Goal: Information Seeking & Learning: Check status

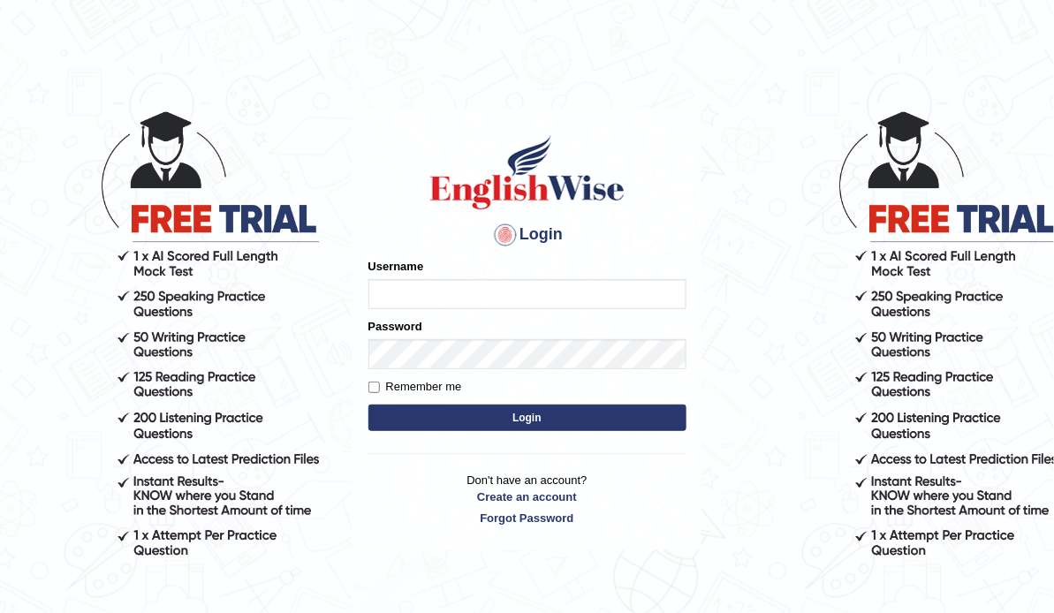
type input "ameerham"
click at [599, 414] on button "Login" at bounding box center [527, 417] width 318 height 26
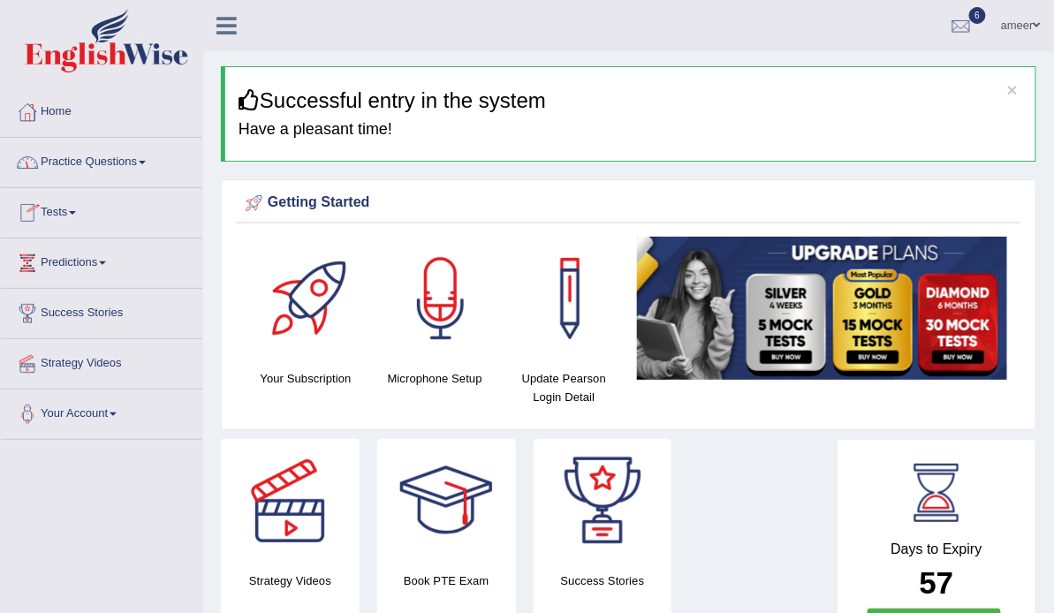
click at [107, 156] on link "Practice Questions" at bounding box center [101, 160] width 201 height 44
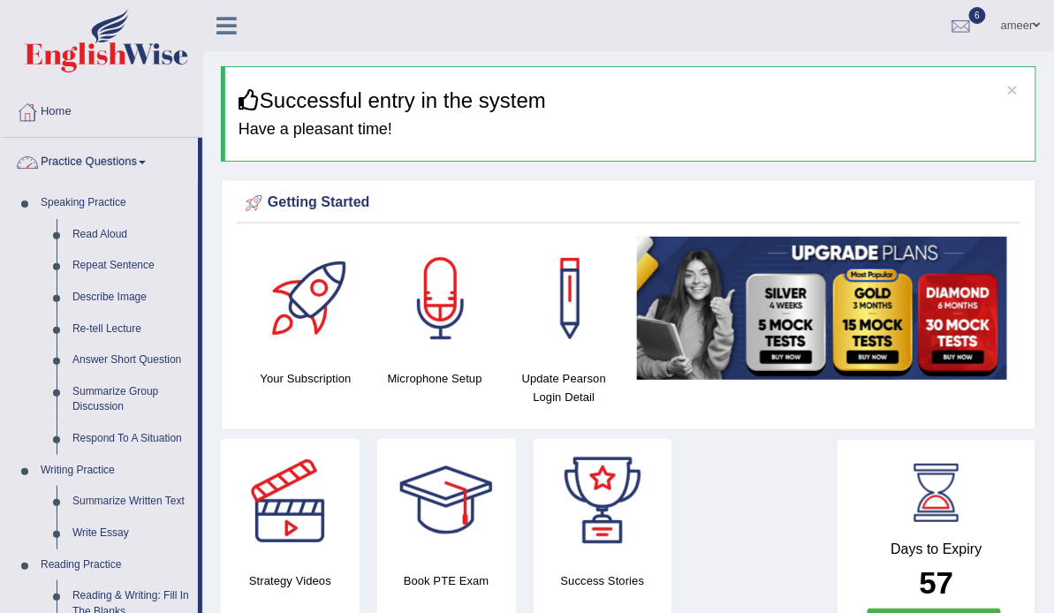
click at [116, 162] on link "Practice Questions" at bounding box center [99, 160] width 197 height 44
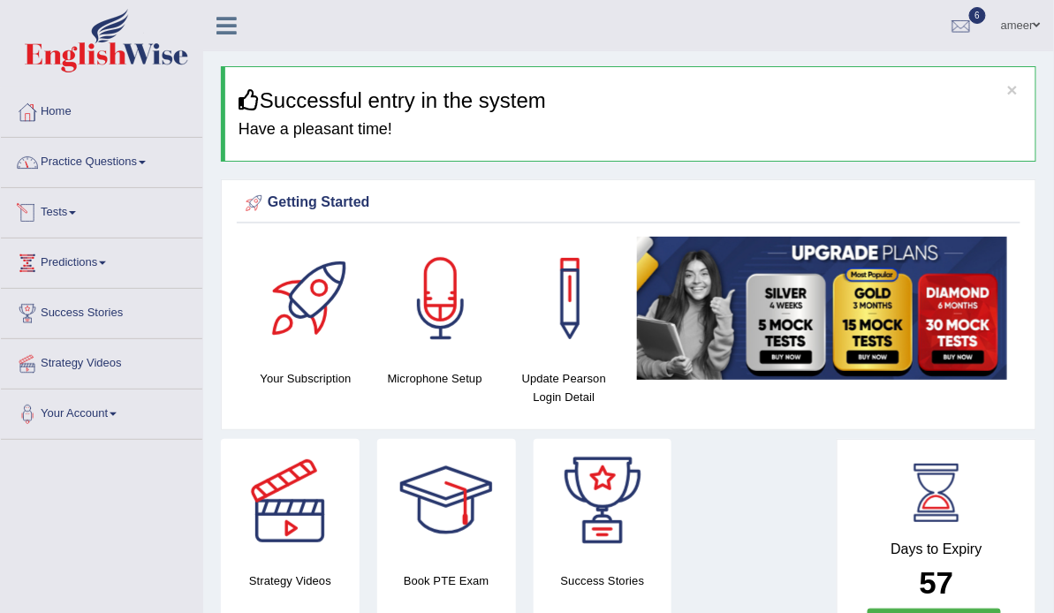
click at [84, 213] on link "Tests" at bounding box center [101, 210] width 201 height 44
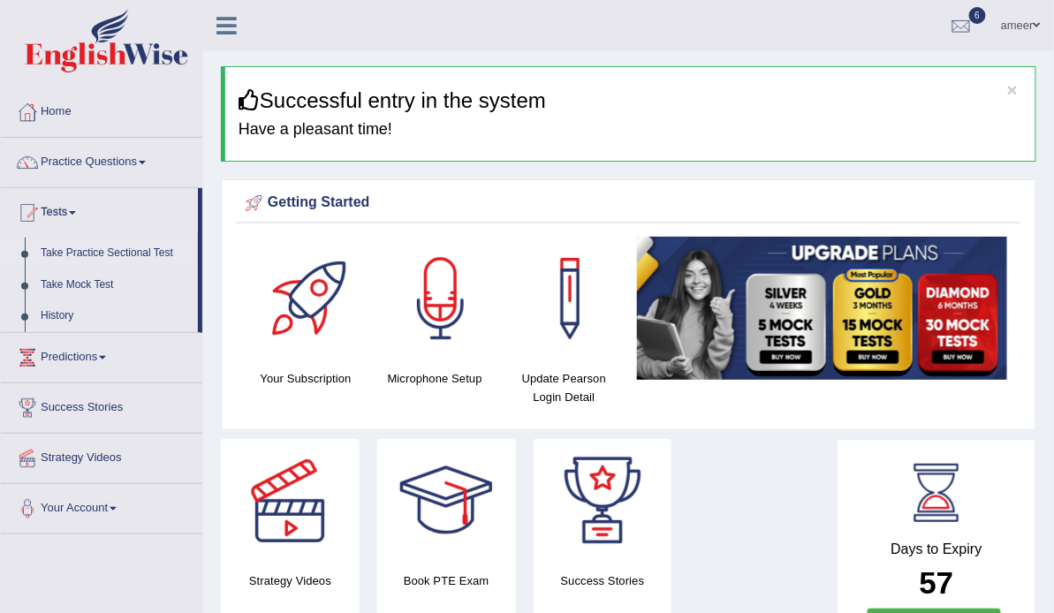
click at [88, 246] on link "Take Practice Sectional Test" at bounding box center [115, 254] width 165 height 32
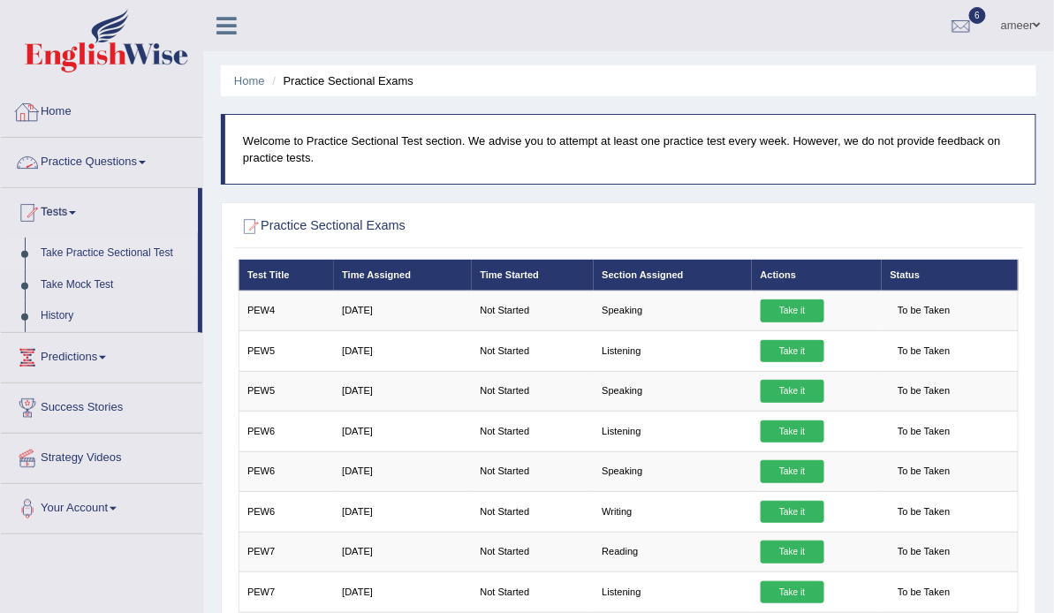
click at [54, 101] on link "Home" at bounding box center [101, 109] width 201 height 44
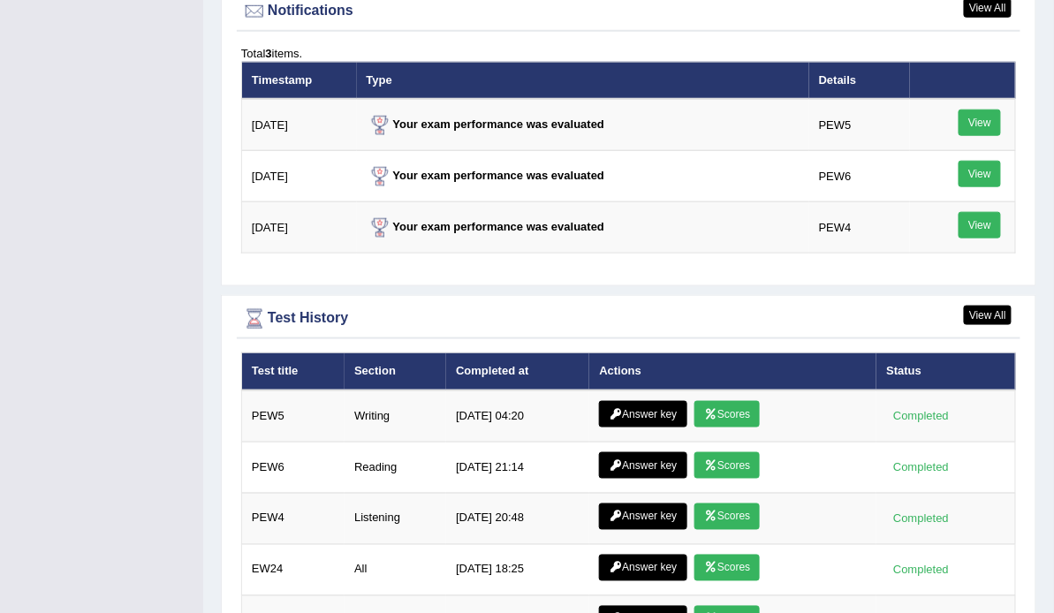
scroll to position [2190, 0]
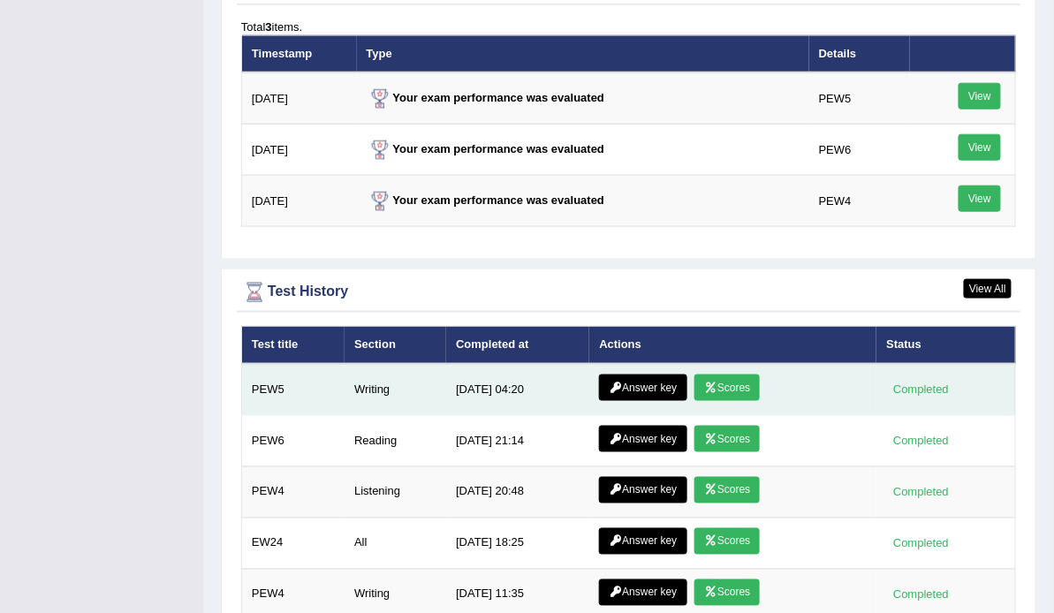
click at [750, 374] on link "Scores" at bounding box center [726, 387] width 65 height 26
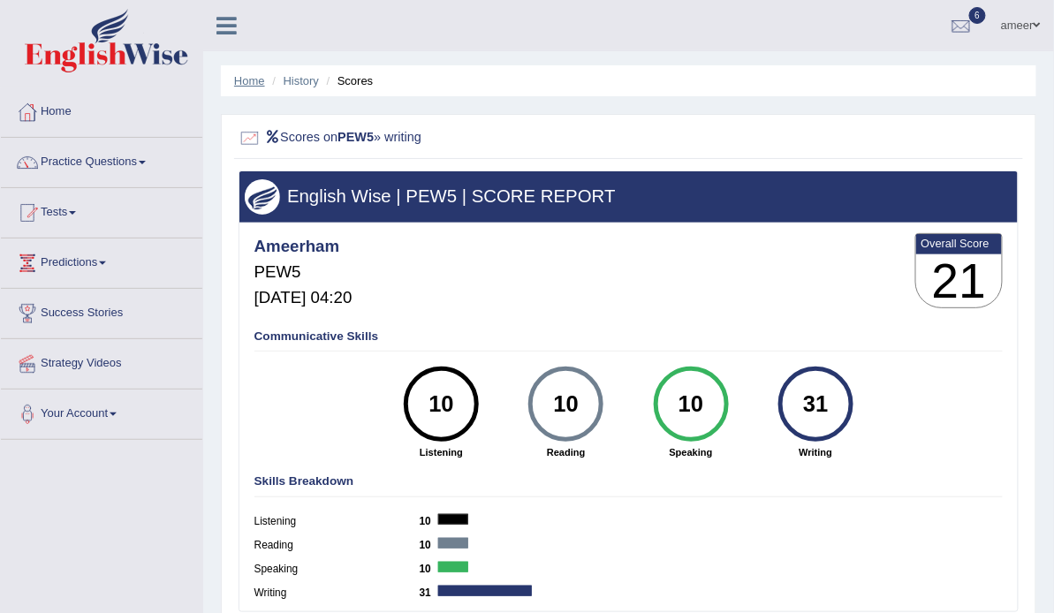
click at [249, 77] on link "Home" at bounding box center [249, 80] width 31 height 13
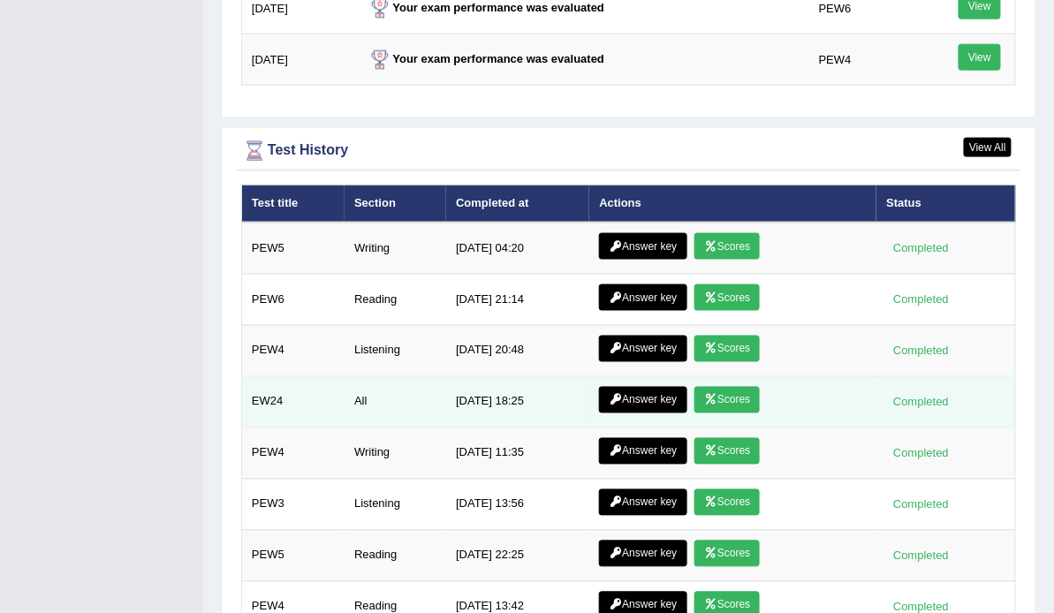
scroll to position [2402, 0]
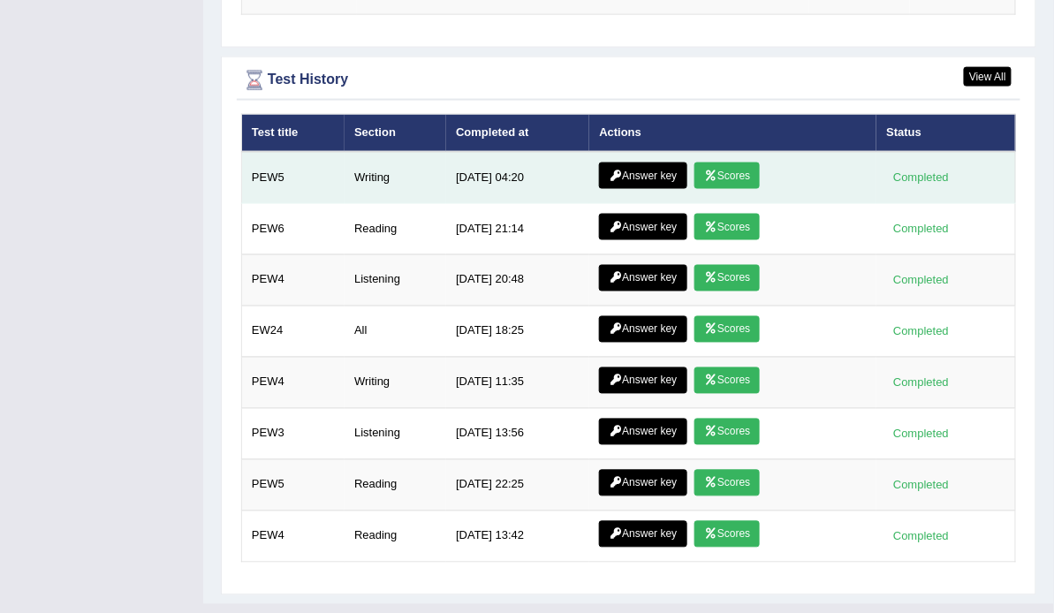
click at [650, 169] on link "Answer key" at bounding box center [642, 175] width 87 height 26
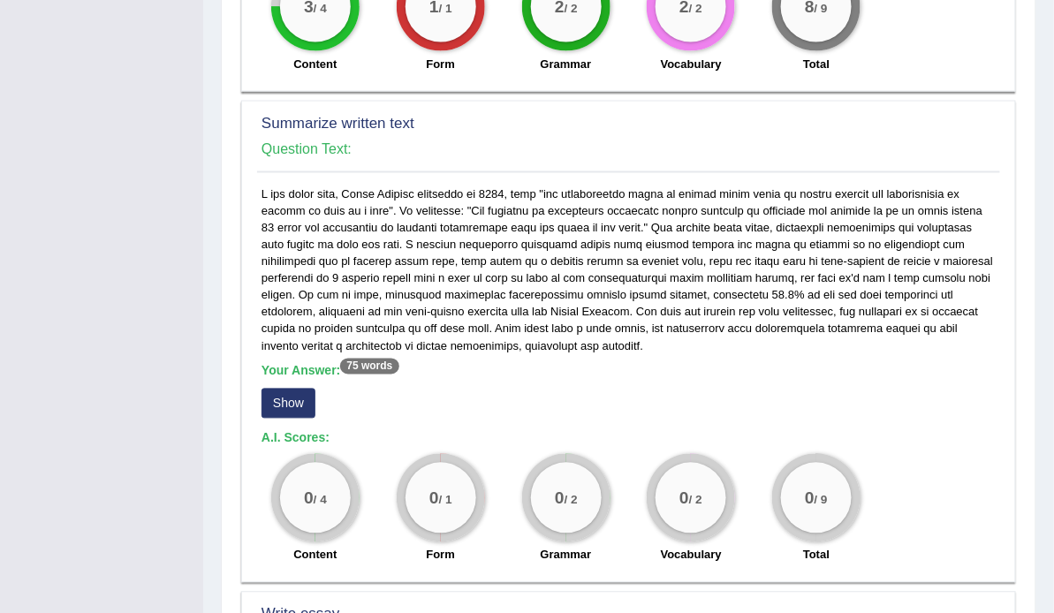
scroll to position [709, 0]
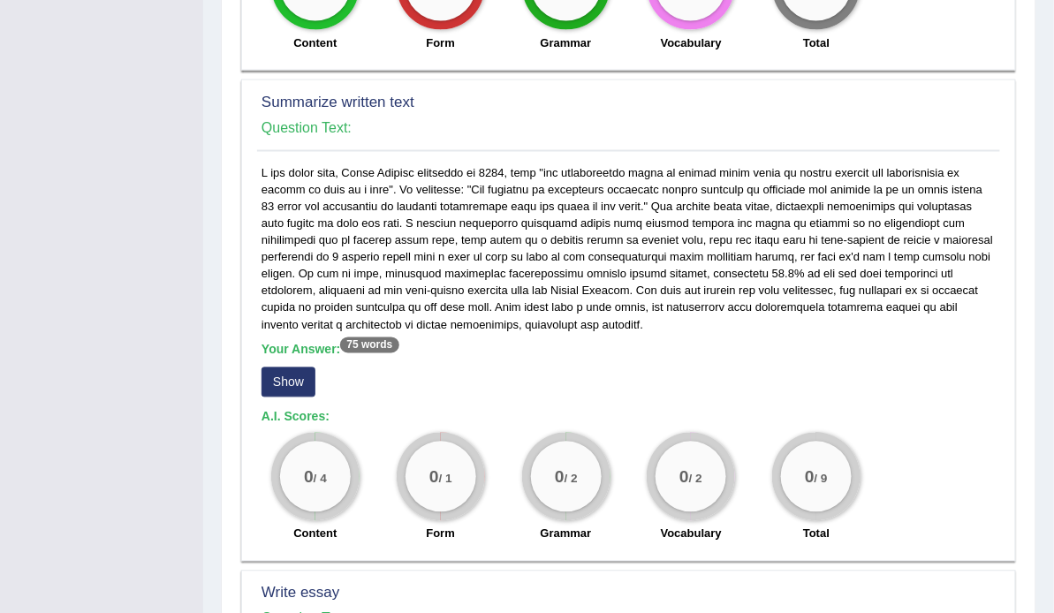
click at [273, 367] on button "Show" at bounding box center [288, 382] width 54 height 30
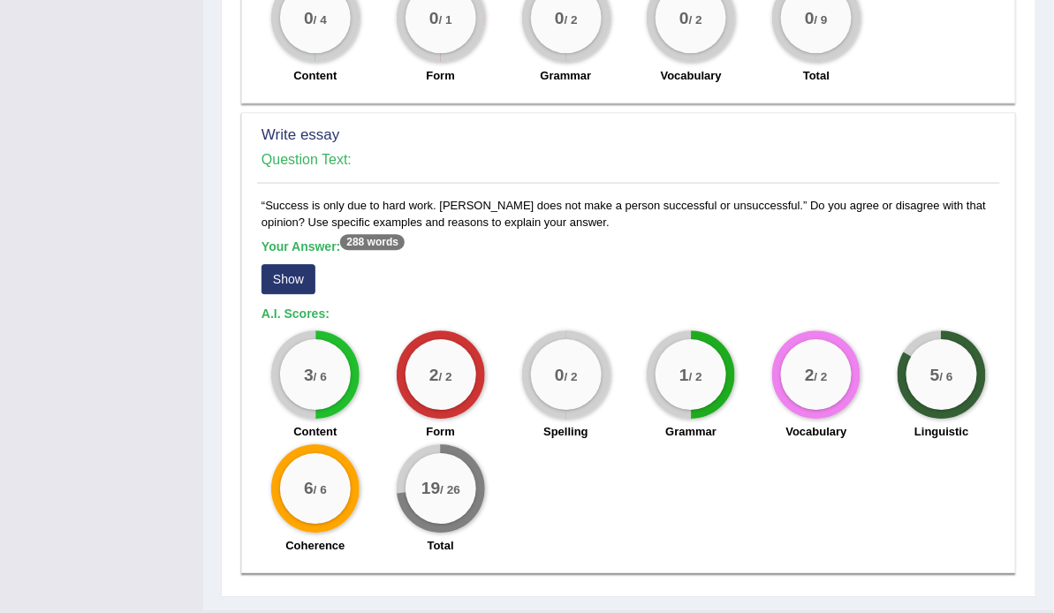
scroll to position [1238, 0]
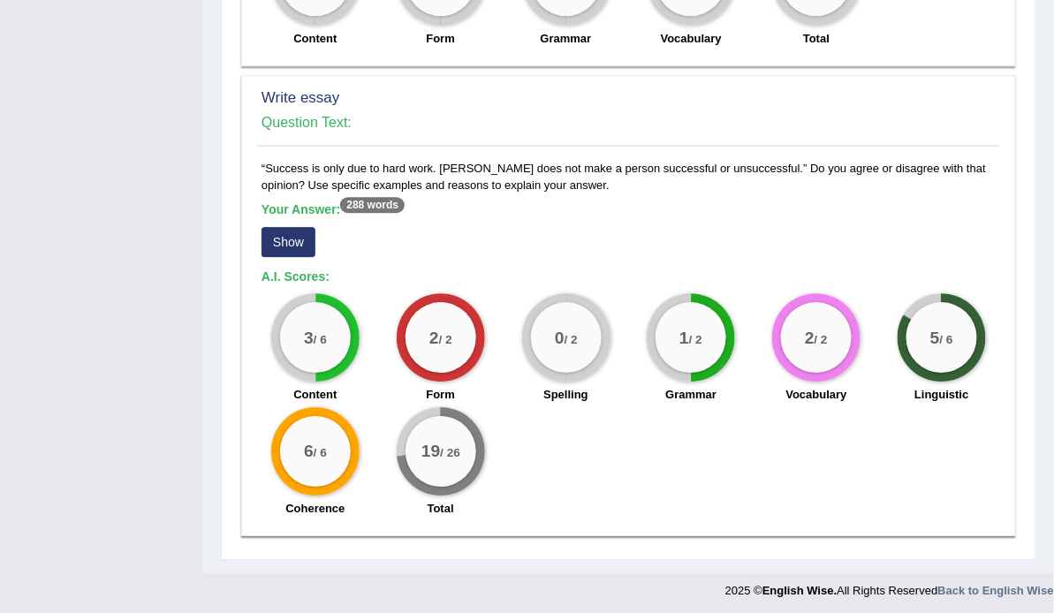
click at [298, 231] on button "Show" at bounding box center [288, 242] width 54 height 30
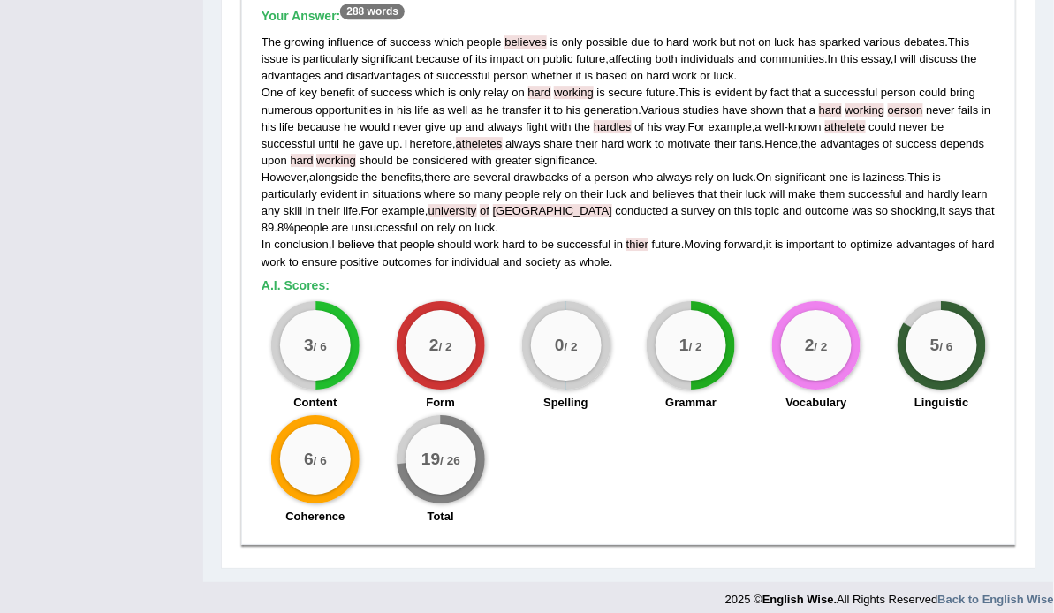
scroll to position [1441, 0]
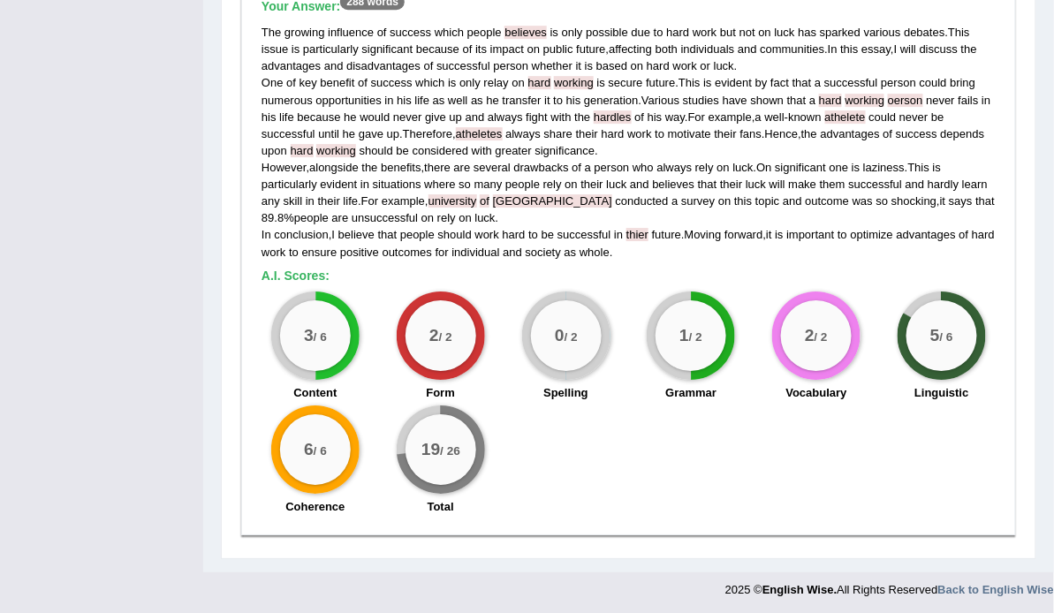
click at [528, 34] on span "believes" at bounding box center [525, 32] width 42 height 13
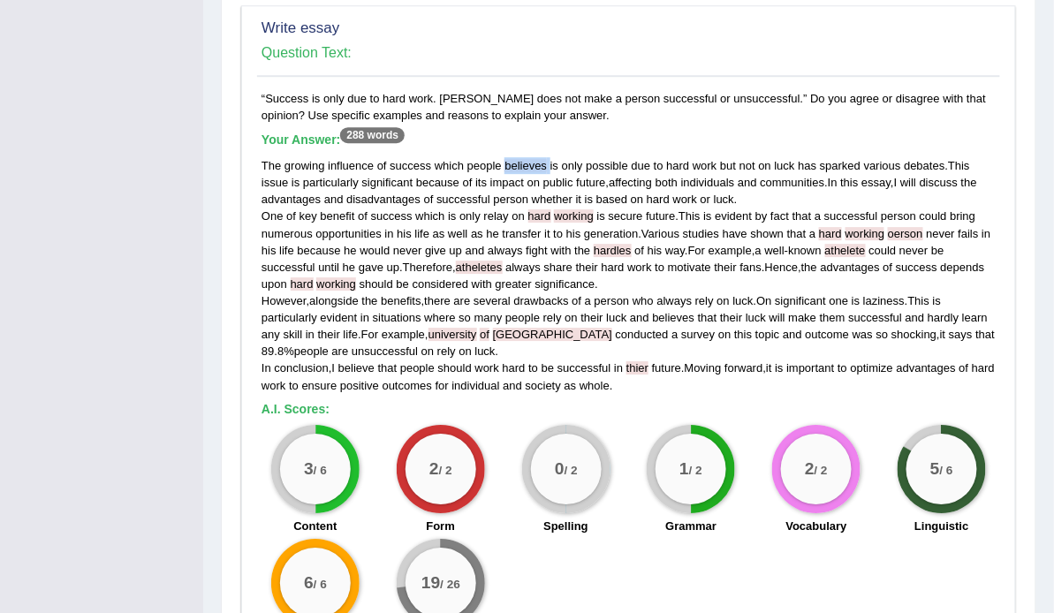
scroll to position [1300, 0]
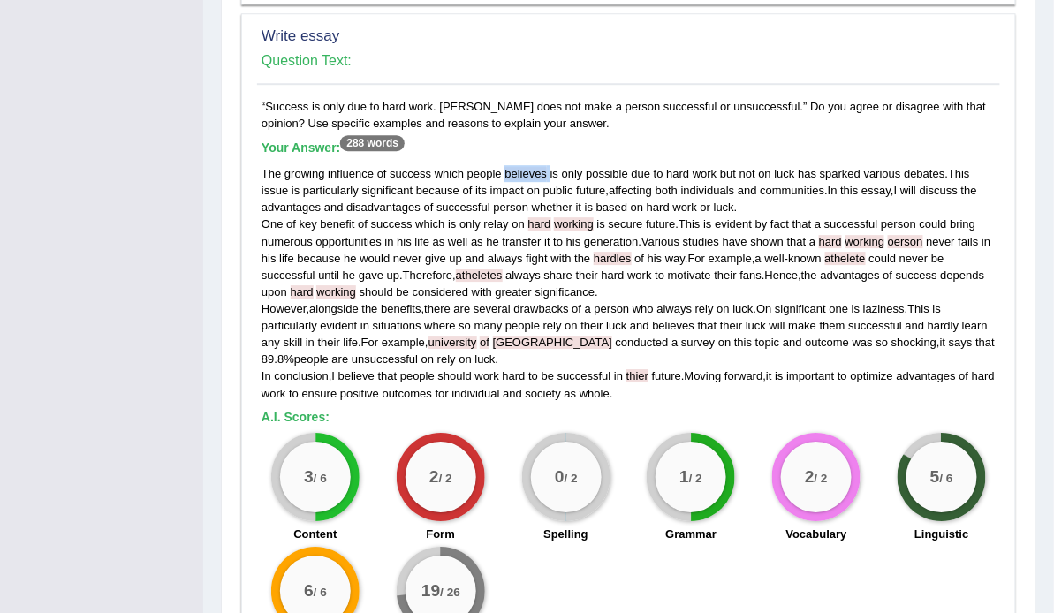
click at [528, 169] on span "believes" at bounding box center [525, 173] width 42 height 13
click at [835, 253] on span "athelete" at bounding box center [845, 258] width 41 height 13
click at [467, 336] on span "university" at bounding box center [452, 342] width 49 height 13
click at [439, 330] on div "The growing influence of success which people believes is only possible due to …" at bounding box center [628, 283] width 734 height 237
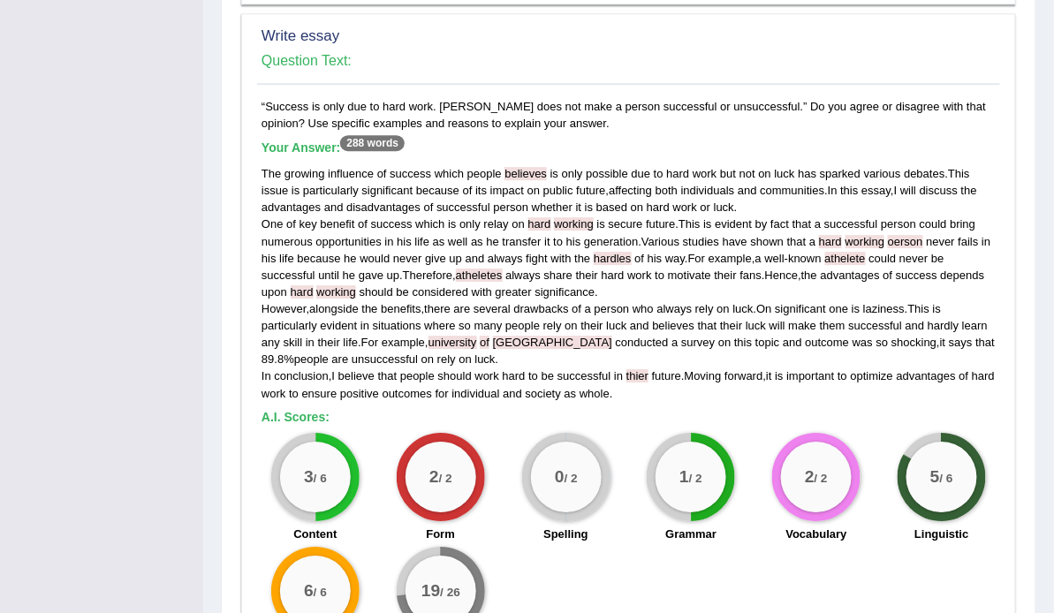
click at [448, 336] on span "university" at bounding box center [452, 342] width 49 height 13
drag, startPoint x: 502, startPoint y: 339, endPoint x: 469, endPoint y: 341, distance: 32.7
click at [469, 341] on span "university" at bounding box center [452, 342] width 49 height 13
click at [645, 376] on span "thier" at bounding box center [637, 375] width 22 height 13
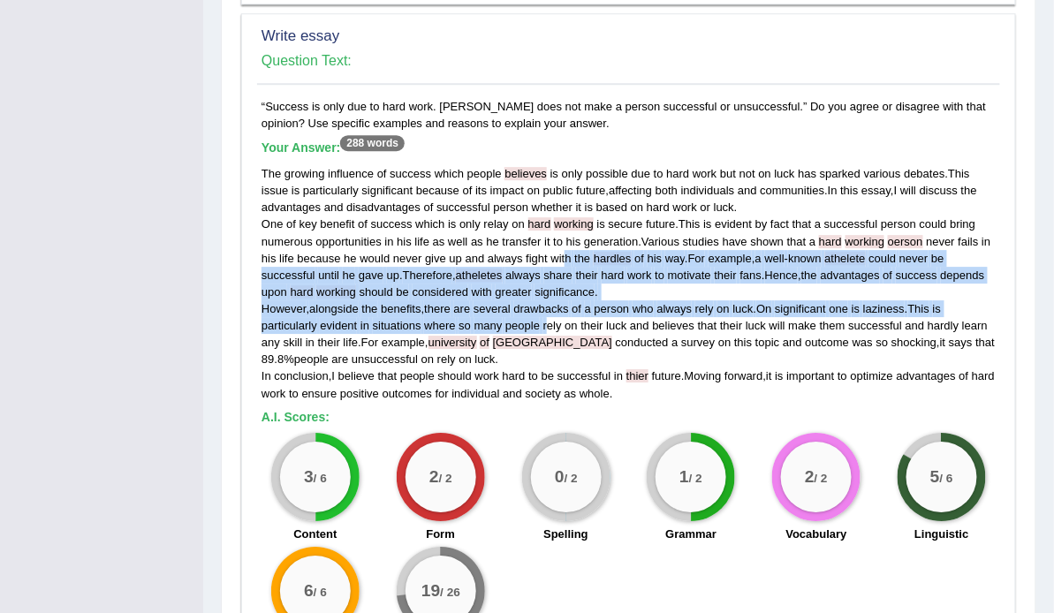
drag, startPoint x: 548, startPoint y: 325, endPoint x: 540, endPoint y: 354, distance: 30.2
click at [545, 339] on div "The growing influence of success which people believes is only possible due to …" at bounding box center [628, 283] width 734 height 237
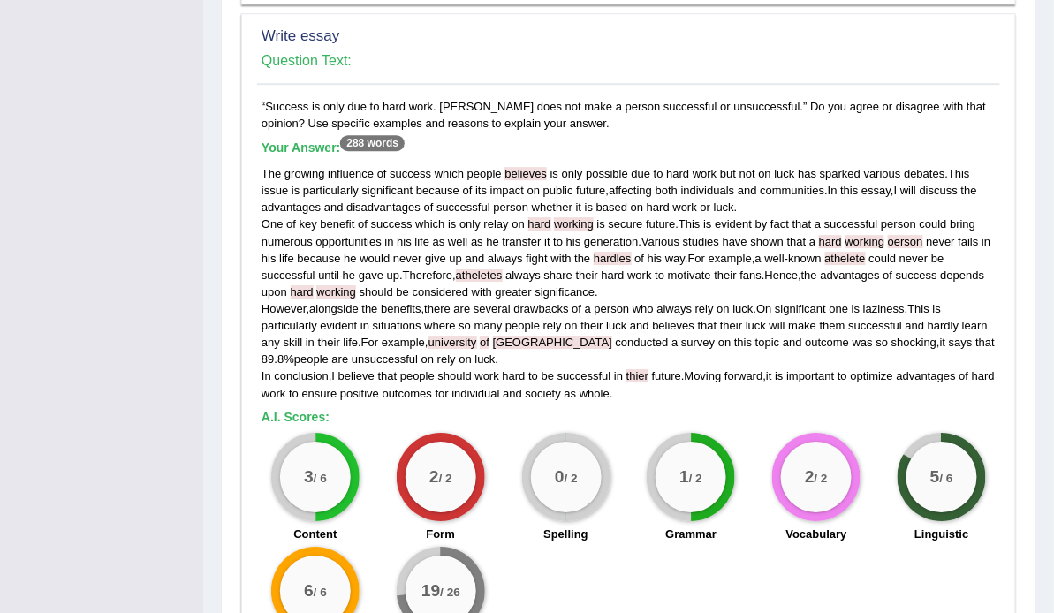
click at [539, 358] on div "The growing influence of success which people believes is only possible due to …" at bounding box center [628, 283] width 734 height 237
click at [574, 427] on div "“Success is only due to hard work. Luck does not make a person successful or un…" at bounding box center [628, 382] width 743 height 569
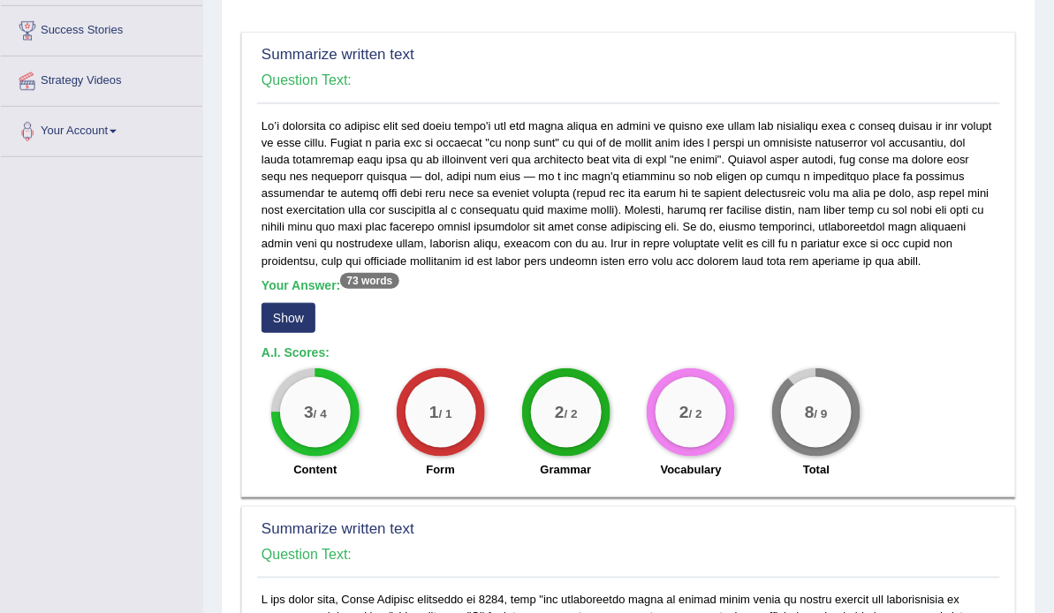
scroll to position [0, 0]
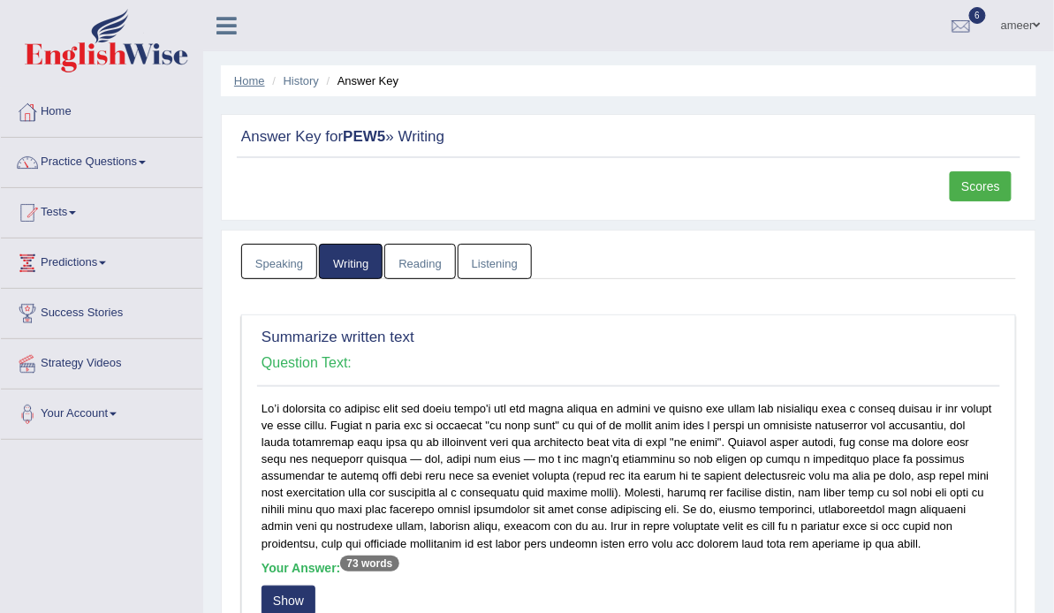
click at [245, 77] on link "Home" at bounding box center [249, 80] width 31 height 13
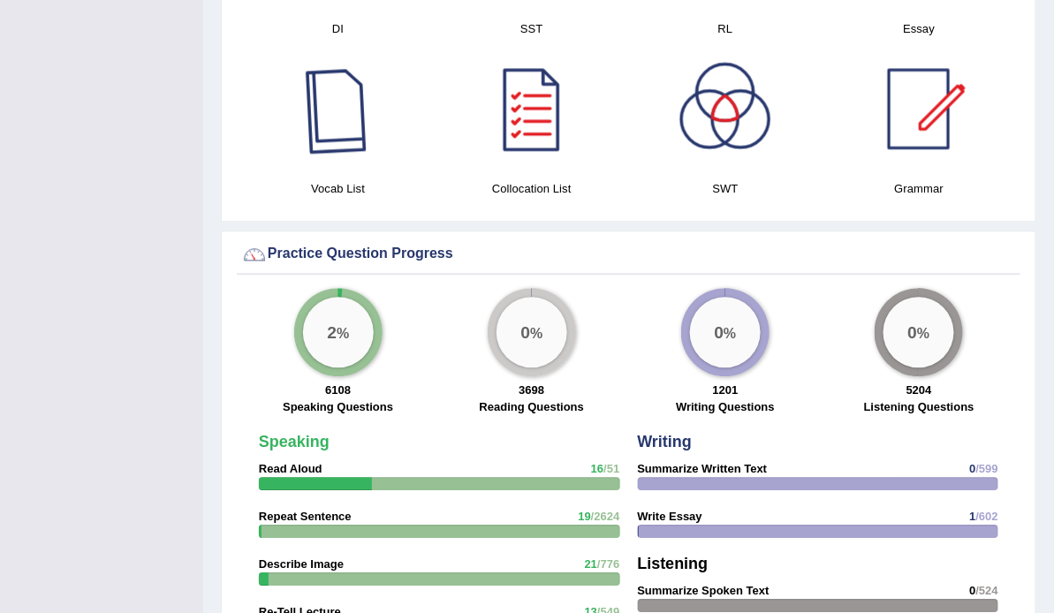
scroll to position [1413, 0]
